Goal: Task Accomplishment & Management: Manage account settings

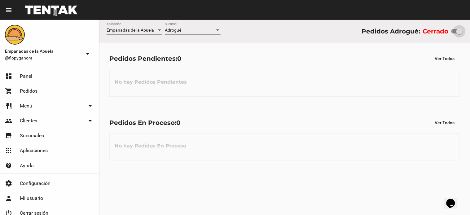
drag, startPoint x: 451, startPoint y: 32, endPoint x: 462, endPoint y: 33, distance: 11.2
click at [462, 33] on div at bounding box center [459, 31] width 6 height 6
click at [186, 27] on div "Adrogué Sucursal" at bounding box center [193, 29] width 56 height 12
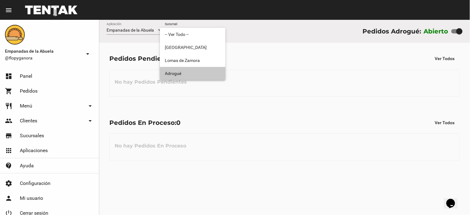
click at [187, 72] on span "Adrogué" at bounding box center [193, 73] width 56 height 13
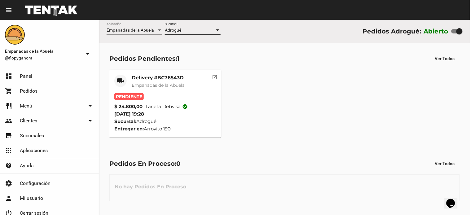
click at [150, 82] on mat-card-subtitle "Empanadas de la Abuela" at bounding box center [158, 85] width 53 height 6
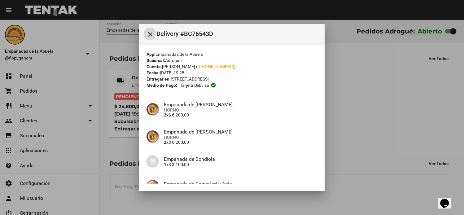
scroll to position [109, 0]
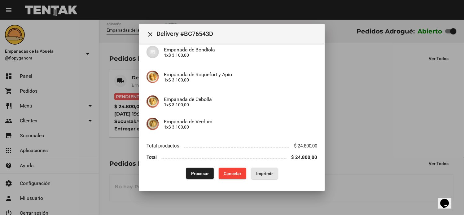
click at [262, 175] on span "Imprimir" at bounding box center [264, 173] width 17 height 5
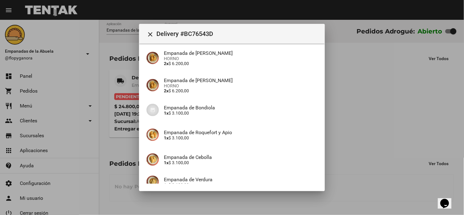
scroll to position [109, 0]
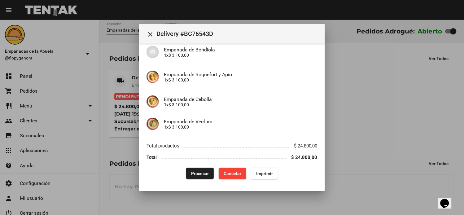
click at [190, 169] on button "Procesar" at bounding box center [200, 173] width 28 height 11
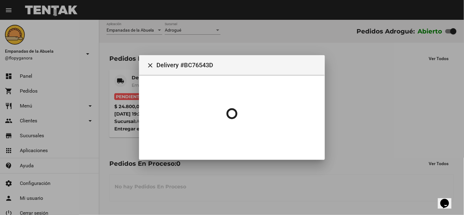
scroll to position [0, 0]
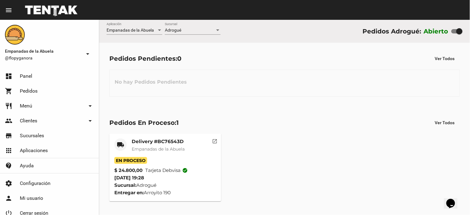
click at [156, 138] on mat-card "local_shipping Delivery #BC76543D Empanadas de la Abuela En Proceso $ 24.800,00…" at bounding box center [165, 167] width 112 height 68
click at [151, 143] on mat-card-title "Delivery #BC76543D" at bounding box center [158, 141] width 53 height 6
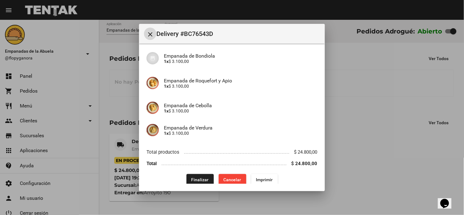
scroll to position [109, 0]
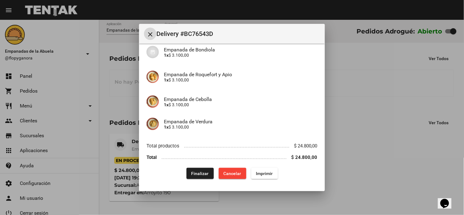
click at [204, 176] on button "Finalizar" at bounding box center [199, 173] width 27 height 11
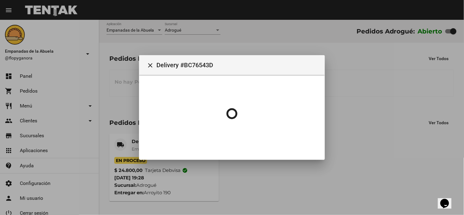
scroll to position [0, 0]
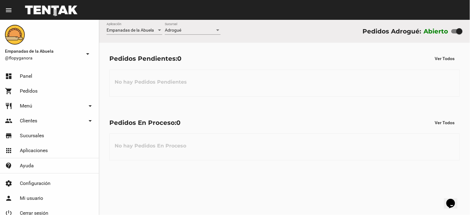
click at [177, 33] on div "Adrogué Sucursal" at bounding box center [193, 29] width 56 height 12
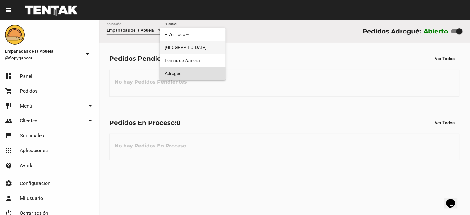
click at [183, 52] on span "[GEOGRAPHIC_DATA]" at bounding box center [193, 47] width 56 height 13
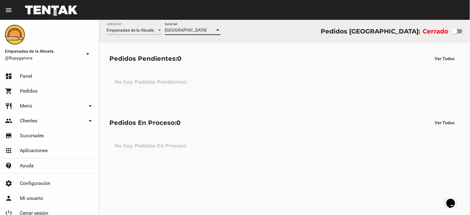
click at [185, 29] on span "[GEOGRAPHIC_DATA]" at bounding box center [186, 30] width 42 height 5
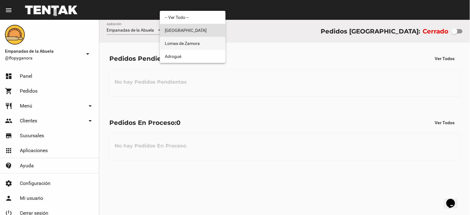
click at [190, 46] on span "Lomas de Zamora" at bounding box center [193, 43] width 56 height 13
checkbox input "true"
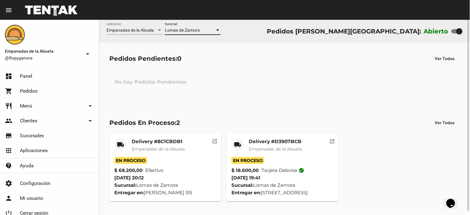
click at [194, 29] on span "Lomas de Zamora" at bounding box center [182, 30] width 35 height 5
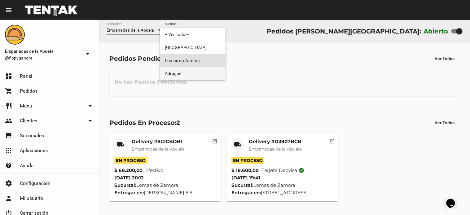
click at [196, 76] on span "Adrogué" at bounding box center [193, 73] width 56 height 13
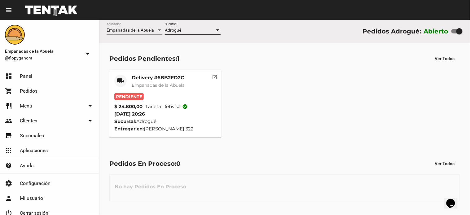
click at [174, 82] on mat-card-subtitle "Empanadas de la Abuela" at bounding box center [158, 85] width 53 height 6
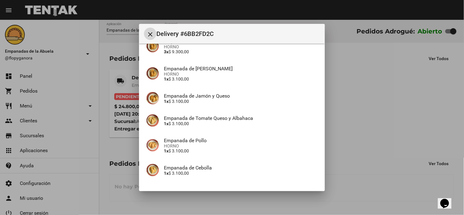
scroll to position [109, 0]
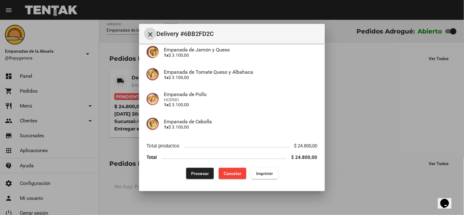
click at [262, 171] on span "Imprimir" at bounding box center [264, 173] width 17 height 5
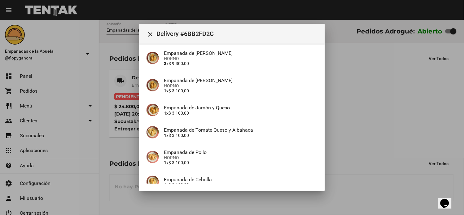
scroll to position [109, 0]
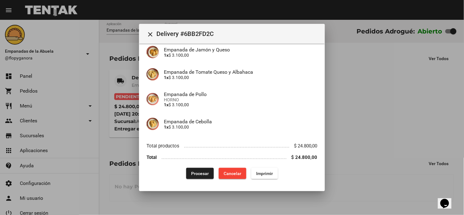
click at [196, 171] on span "Procesar" at bounding box center [200, 173] width 18 height 5
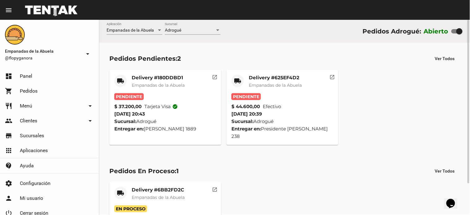
click at [262, 78] on mat-card-title "Delivery #625EF4D2" at bounding box center [275, 78] width 53 height 6
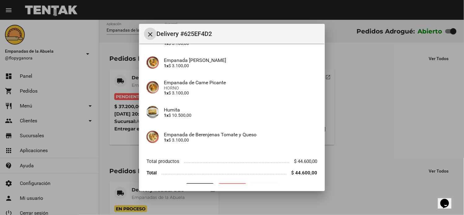
scroll to position [137, 0]
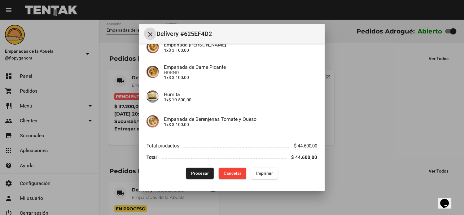
click at [259, 171] on span "Imprimir" at bounding box center [264, 173] width 17 height 5
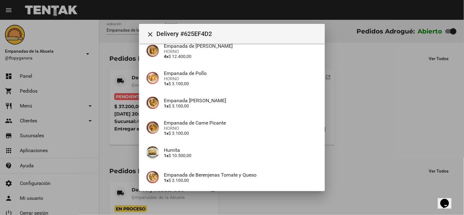
scroll to position [137, 0]
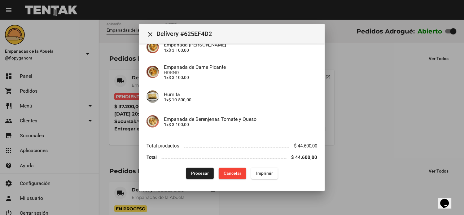
click at [199, 169] on button "Procesar" at bounding box center [200, 173] width 28 height 11
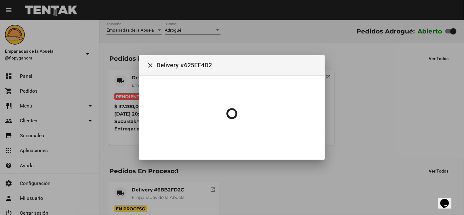
scroll to position [0, 0]
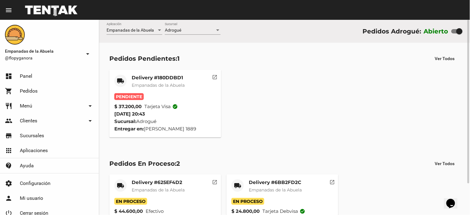
click at [160, 85] on span "Empanadas de la Abuela" at bounding box center [158, 85] width 53 height 6
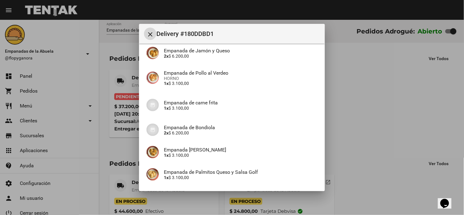
scroll to position [203, 0]
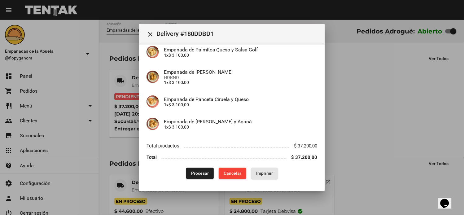
click at [259, 169] on button "Imprimir" at bounding box center [264, 173] width 27 height 11
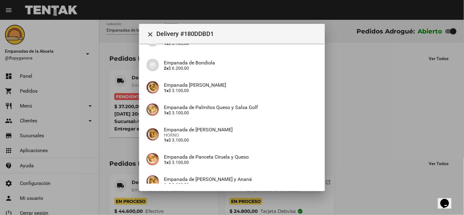
scroll to position [203, 0]
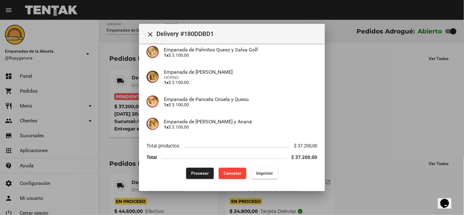
click at [202, 173] on span "Procesar" at bounding box center [200, 173] width 18 height 5
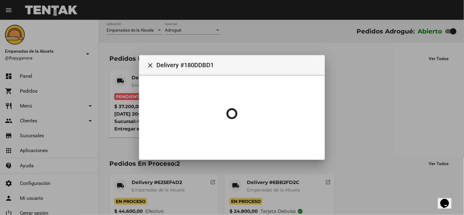
scroll to position [0, 0]
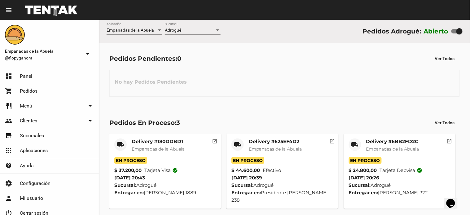
click at [369, 141] on mat-card-title "Delivery #6BB2FD2C" at bounding box center [392, 141] width 53 height 6
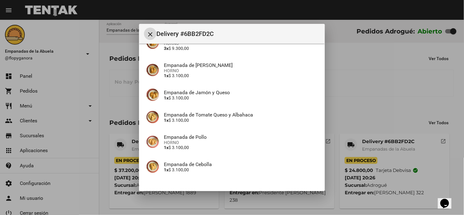
scroll to position [109, 0]
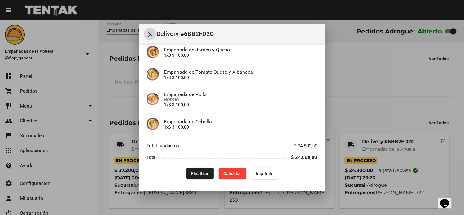
click at [190, 177] on button "Finalizar" at bounding box center [199, 173] width 27 height 11
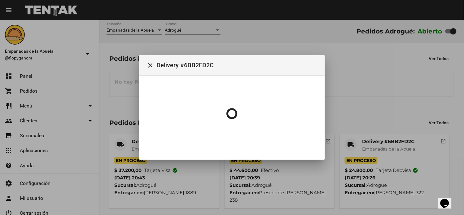
scroll to position [0, 0]
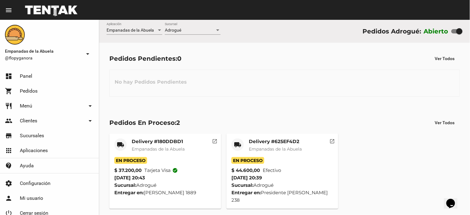
click at [196, 33] on div "Adrogué" at bounding box center [190, 30] width 50 height 5
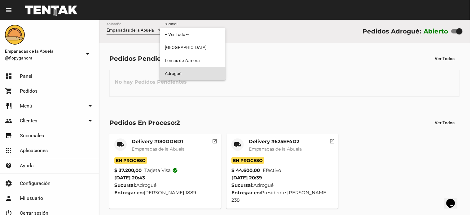
click at [187, 77] on span "Adrogué" at bounding box center [193, 73] width 56 height 13
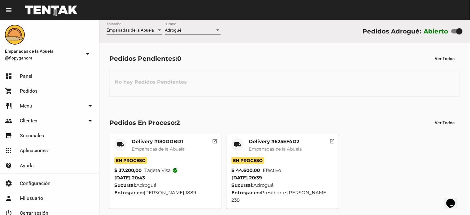
click at [275, 143] on mat-card-title "Delivery #625EF4D2" at bounding box center [275, 141] width 53 height 6
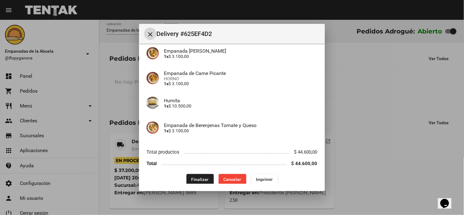
scroll to position [137, 0]
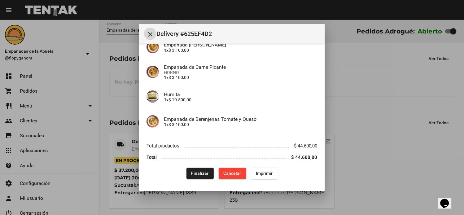
click at [191, 172] on span "Finalizar" at bounding box center [199, 173] width 17 height 5
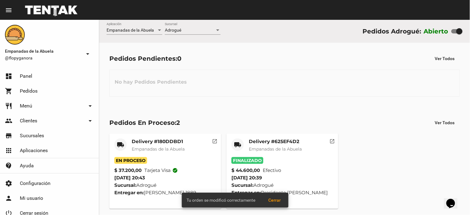
click at [132, 142] on mat-card-title "Delivery #180DDBD1" at bounding box center [158, 141] width 53 height 6
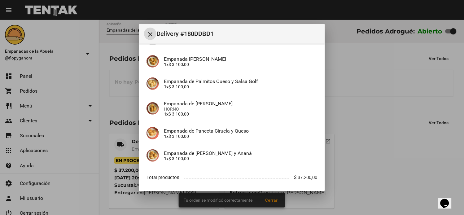
scroll to position [203, 0]
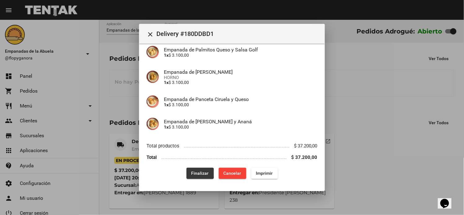
click at [186, 173] on button "Finalizar" at bounding box center [199, 173] width 27 height 11
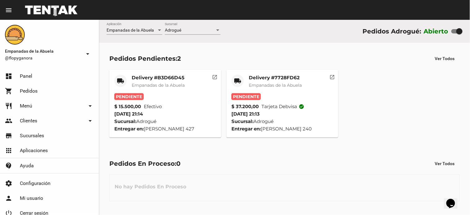
click at [270, 78] on mat-card-title "Delivery #7728FD62" at bounding box center [275, 78] width 53 height 6
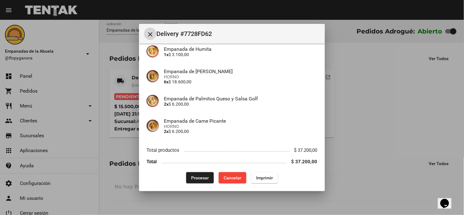
scroll to position [82, 0]
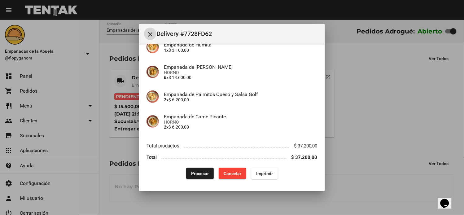
click at [260, 173] on span "Imprimir" at bounding box center [264, 173] width 17 height 5
click at [196, 172] on span "Procesar" at bounding box center [200, 173] width 18 height 5
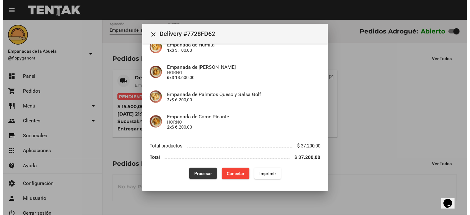
scroll to position [0, 0]
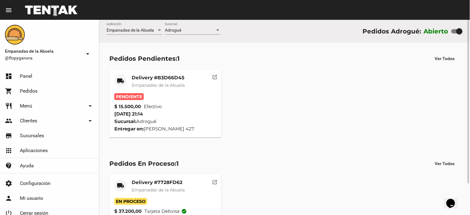
click at [164, 72] on mat-card "local_shipping Delivery #B3D66D45 Empanadas de la Abuela Pendiente $ 15.500,00 …" at bounding box center [165, 104] width 112 height 68
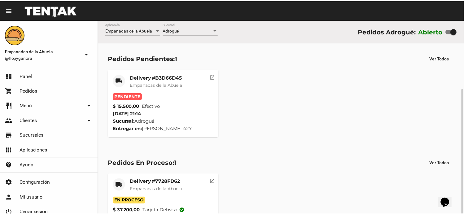
scroll to position [37, 0]
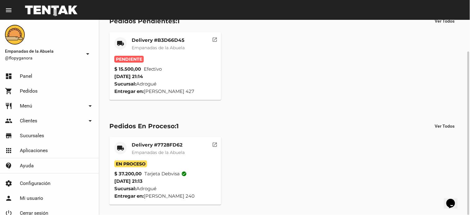
click at [169, 40] on mat-card-title "Delivery #B3D66D45" at bounding box center [158, 40] width 53 height 6
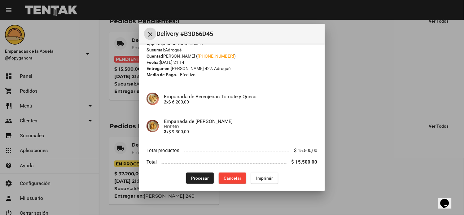
scroll to position [15, 0]
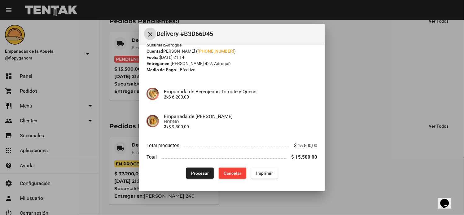
click at [262, 171] on span "Imprimir" at bounding box center [264, 173] width 17 height 5
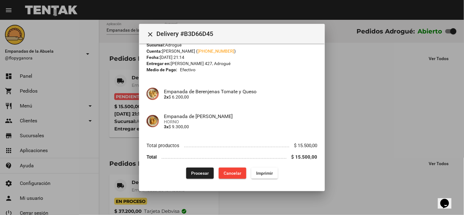
scroll to position [15, 0]
click at [202, 173] on span "Procesar" at bounding box center [200, 173] width 18 height 5
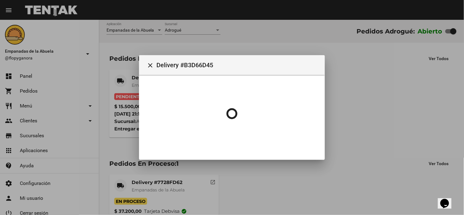
scroll to position [0, 0]
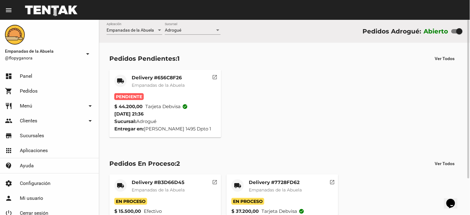
click at [185, 81] on mat-card-title "Delivery #656C8F26" at bounding box center [158, 78] width 53 height 6
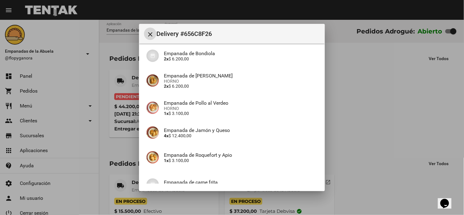
scroll to position [149, 0]
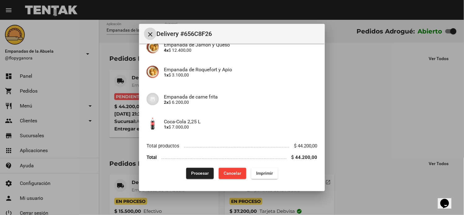
click at [265, 175] on span "Imprimir" at bounding box center [264, 173] width 17 height 5
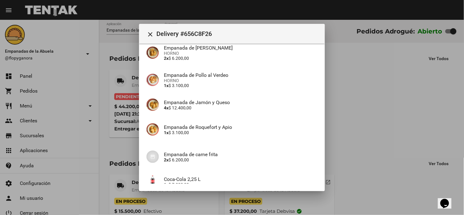
scroll to position [149, 0]
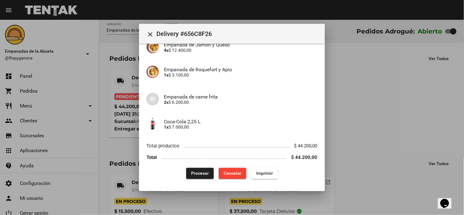
click at [200, 174] on span "Procesar" at bounding box center [200, 173] width 18 height 5
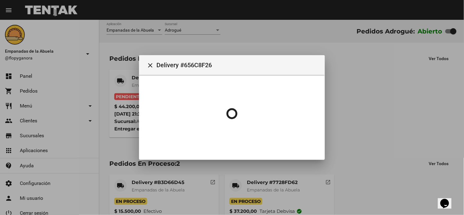
scroll to position [0, 0]
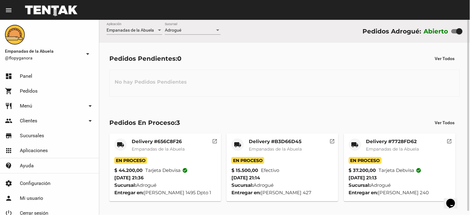
click at [385, 145] on div "Delivery #7728FD62 Empanadas de [GEOGRAPHIC_DATA]" at bounding box center [392, 147] width 53 height 19
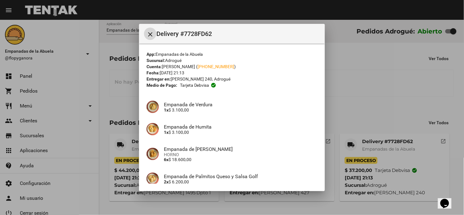
scroll to position [82, 0]
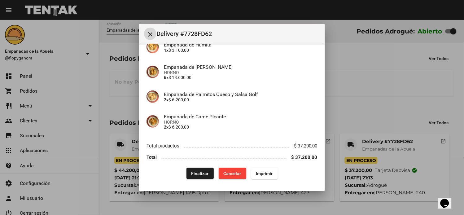
click at [202, 179] on mat-dialog-content "App: Empanadas de la Abuela Sucursal: Adrogué Cuenta: [PERSON_NAME] ( [PHONE_NU…" at bounding box center [232, 114] width 186 height 140
click at [203, 169] on button "Finalizar" at bounding box center [199, 173] width 27 height 11
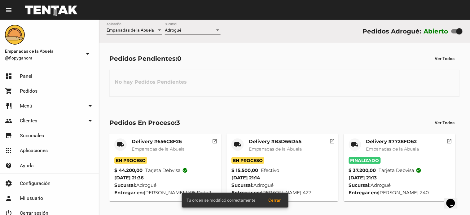
click at [256, 143] on mat-card-title "Delivery #B3D66D45" at bounding box center [275, 141] width 53 height 6
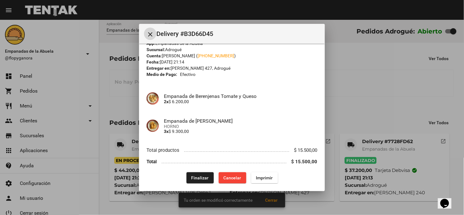
scroll to position [15, 0]
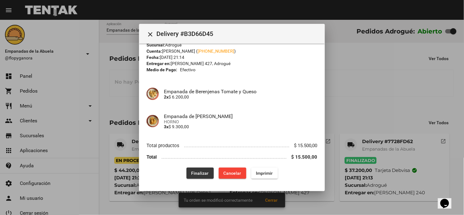
click at [199, 169] on button "Finalizar" at bounding box center [199, 173] width 27 height 11
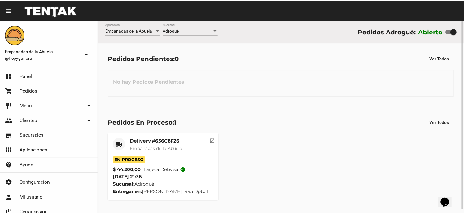
scroll to position [4, 0]
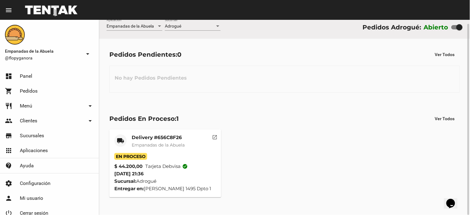
click at [164, 138] on mat-card-title "Delivery #656C8F26" at bounding box center [158, 137] width 53 height 6
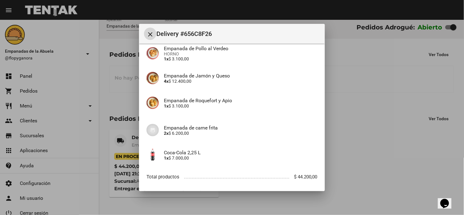
scroll to position [149, 0]
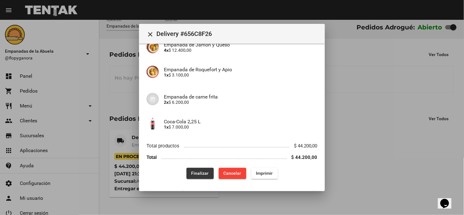
click at [196, 168] on button "Finalizar" at bounding box center [199, 173] width 27 height 11
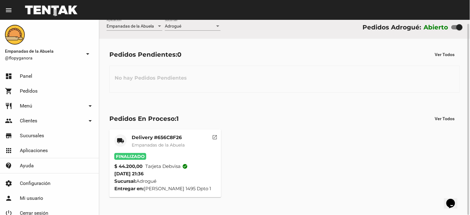
scroll to position [0, 0]
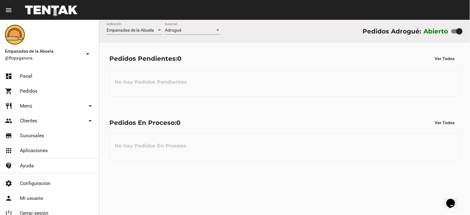
click at [379, 23] on div "Empanadas de la Abuela Aplicación Adrogué Sucursal Pedidos Adrogué: Abierto" at bounding box center [284, 31] width 371 height 23
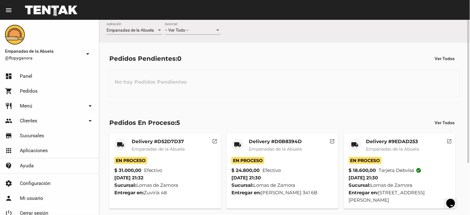
click at [392, 142] on mat-card-title "Delivery #9EDAD253" at bounding box center [392, 141] width 53 height 6
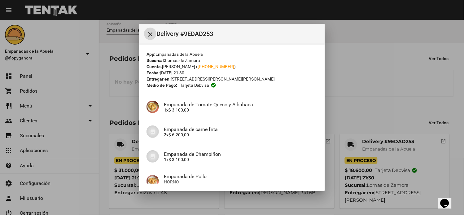
click at [149, 35] on mat-icon "close" at bounding box center [149, 34] width 7 height 7
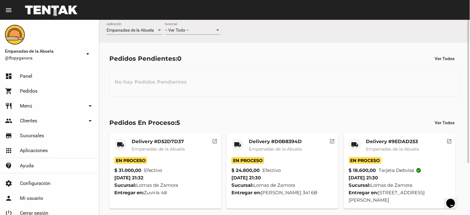
click at [182, 23] on div "-- Ver Todo -- Sucursal" at bounding box center [193, 29] width 56 height 12
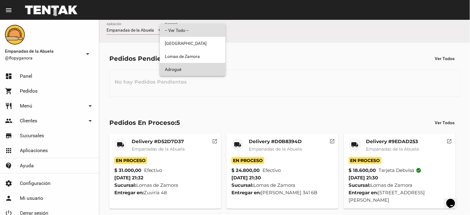
click at [184, 69] on span "Adrogué" at bounding box center [193, 69] width 56 height 13
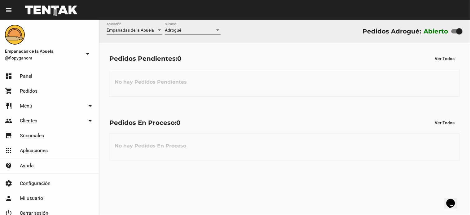
click at [174, 27] on div "Adrogué Sucursal" at bounding box center [193, 29] width 56 height 12
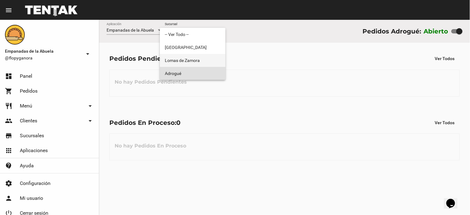
click at [177, 61] on span "Lomas de Zamora" at bounding box center [193, 60] width 56 height 13
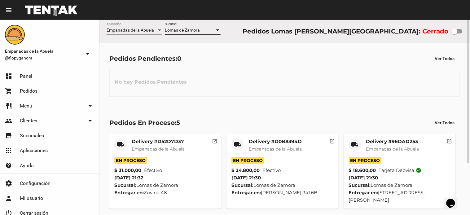
click at [188, 33] on div "Lomas de Zamora Sucursal" at bounding box center [193, 29] width 56 height 12
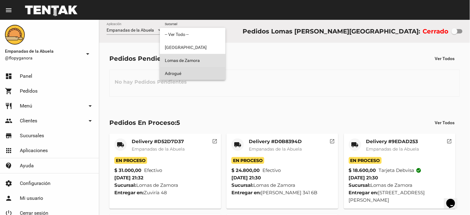
click at [178, 76] on span "Adrogué" at bounding box center [193, 73] width 56 height 13
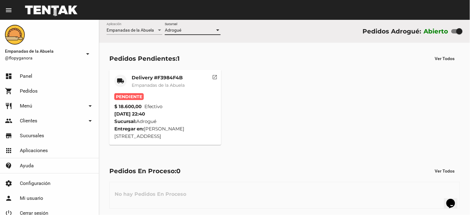
click at [182, 79] on mat-card-title "Delivery #F3984F4B" at bounding box center [158, 78] width 53 height 6
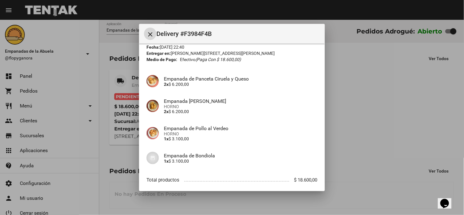
scroll to position [60, 0]
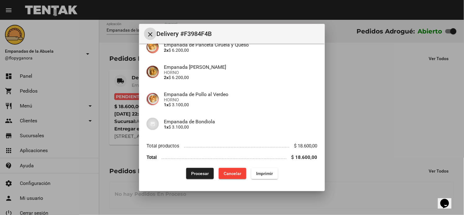
click at [261, 171] on span "Imprimir" at bounding box center [264, 173] width 17 height 5
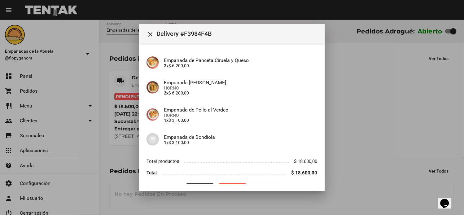
scroll to position [60, 0]
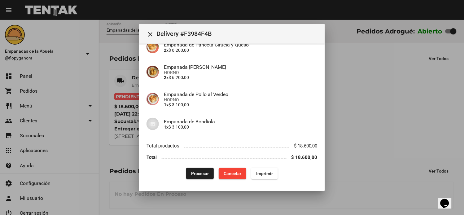
click at [196, 174] on span "Procesar" at bounding box center [200, 173] width 18 height 5
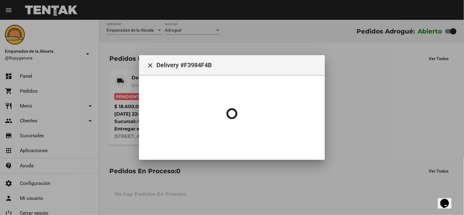
scroll to position [0, 0]
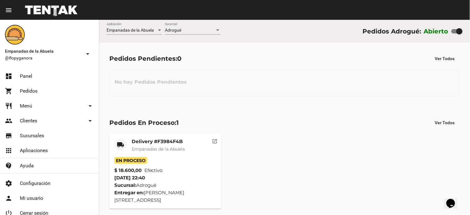
click at [179, 30] on span "Adrogué" at bounding box center [173, 30] width 16 height 5
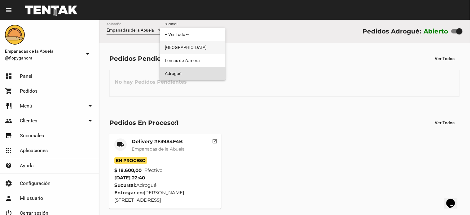
click at [178, 52] on span "[GEOGRAPHIC_DATA]" at bounding box center [193, 47] width 56 height 13
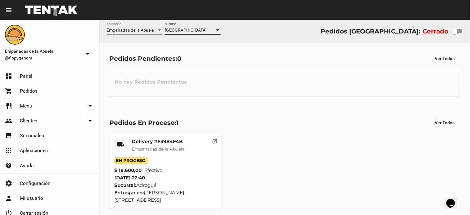
click at [185, 28] on span "[GEOGRAPHIC_DATA]" at bounding box center [186, 30] width 42 height 5
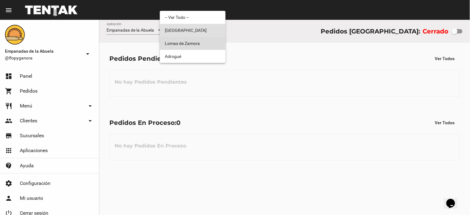
click at [186, 47] on span "Lomas de Zamora" at bounding box center [193, 43] width 56 height 13
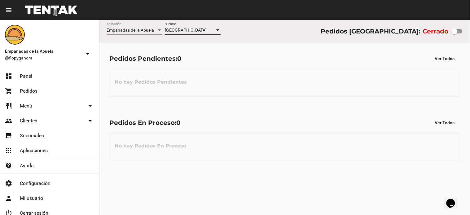
click at [186, 47] on div "Pedidos Pendientes: 0 Ver Todos No hay Pedidos Pendientes" at bounding box center [284, 75] width 371 height 64
click at [197, 31] on span "Lomas de Zamora" at bounding box center [182, 30] width 35 height 5
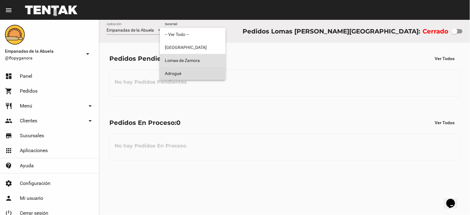
click at [194, 70] on span "Adrogué" at bounding box center [193, 73] width 56 height 13
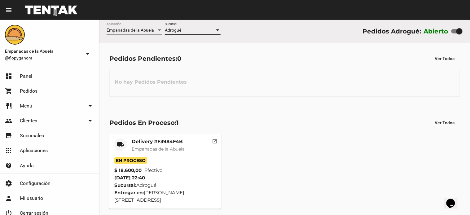
click at [443, 29] on label "Abierto" at bounding box center [436, 31] width 25 height 10
drag, startPoint x: 457, startPoint y: 28, endPoint x: 446, endPoint y: 27, distance: 11.3
click at [447, 27] on div "Abierto" at bounding box center [443, 31] width 39 height 10
checkbox input "false"
click at [164, 141] on mat-card-title "Delivery #F3984F4B" at bounding box center [158, 141] width 53 height 6
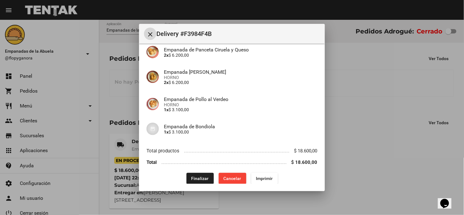
scroll to position [60, 0]
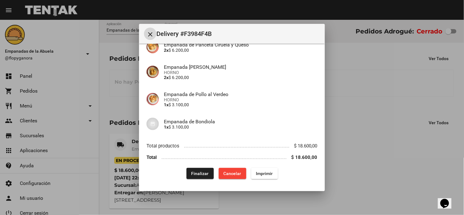
click at [194, 173] on span "Finalizar" at bounding box center [199, 173] width 17 height 5
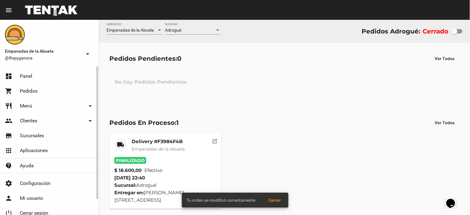
scroll to position [17, 0]
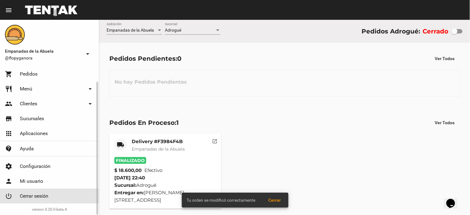
click at [63, 201] on link "power_settings_new Cerrar sesión" at bounding box center [49, 196] width 99 height 15
